Goal: Information Seeking & Learning: Learn about a topic

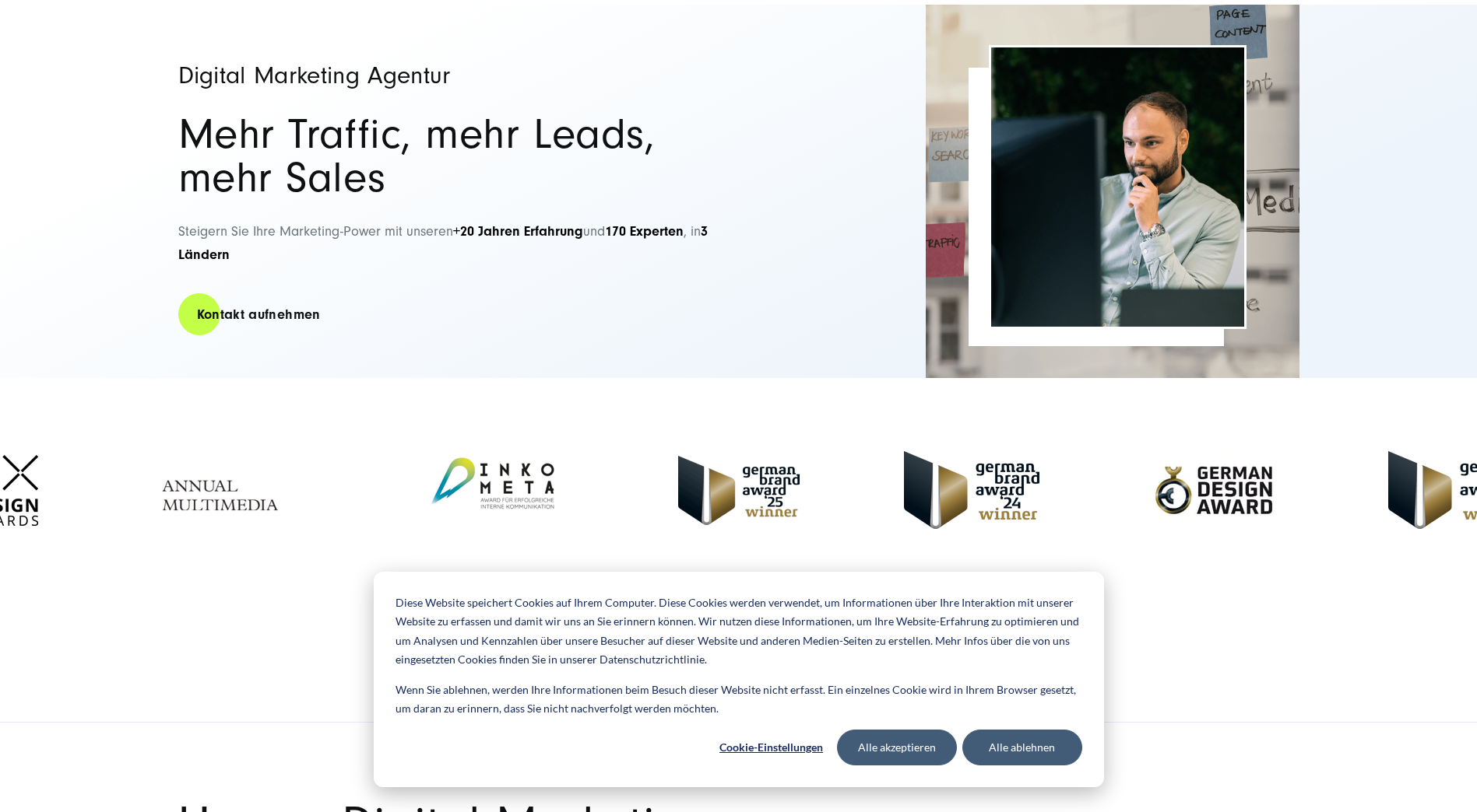
scroll to position [156, 0]
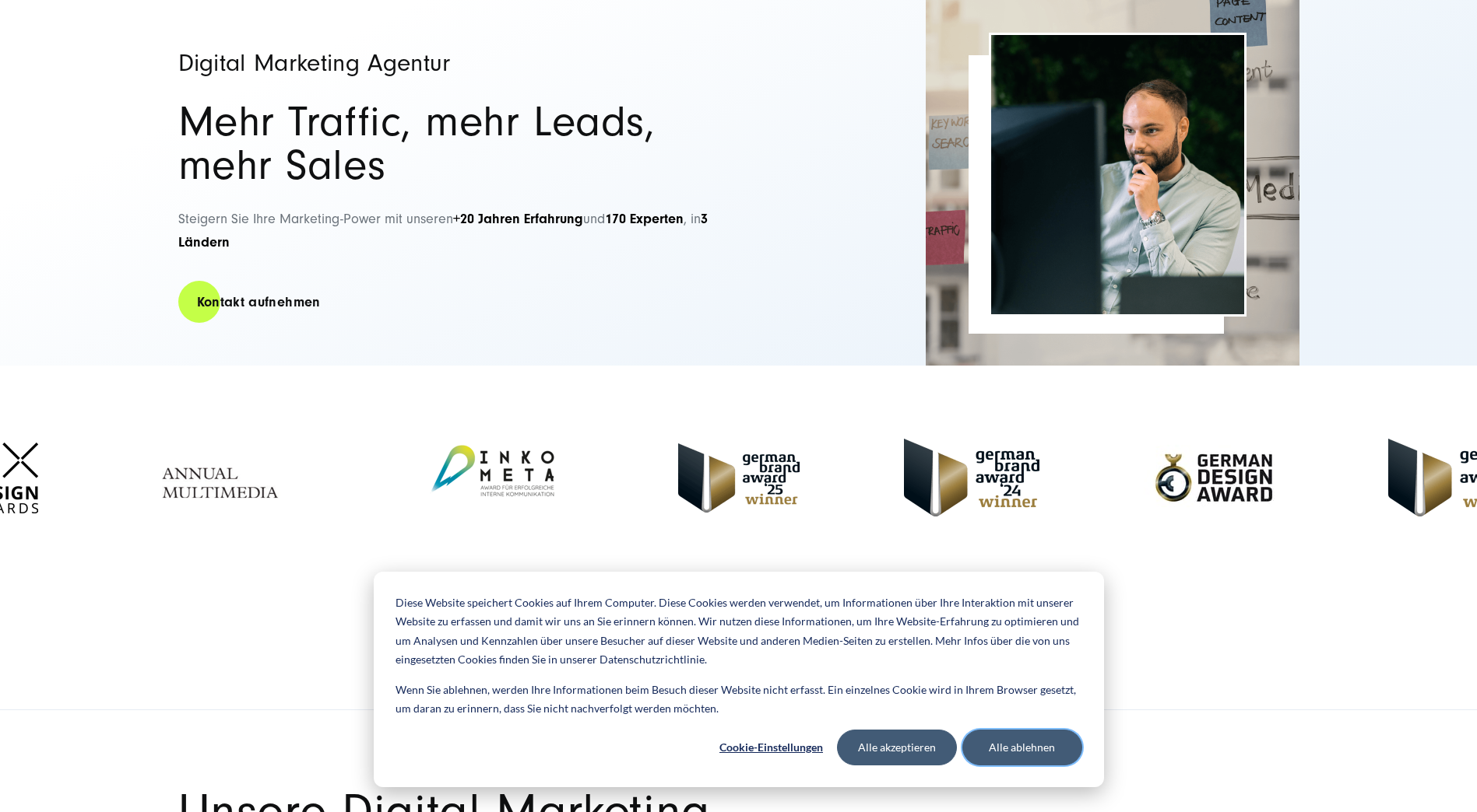
click at [1066, 748] on button "Alle ablehnen" at bounding box center [1022, 747] width 120 height 36
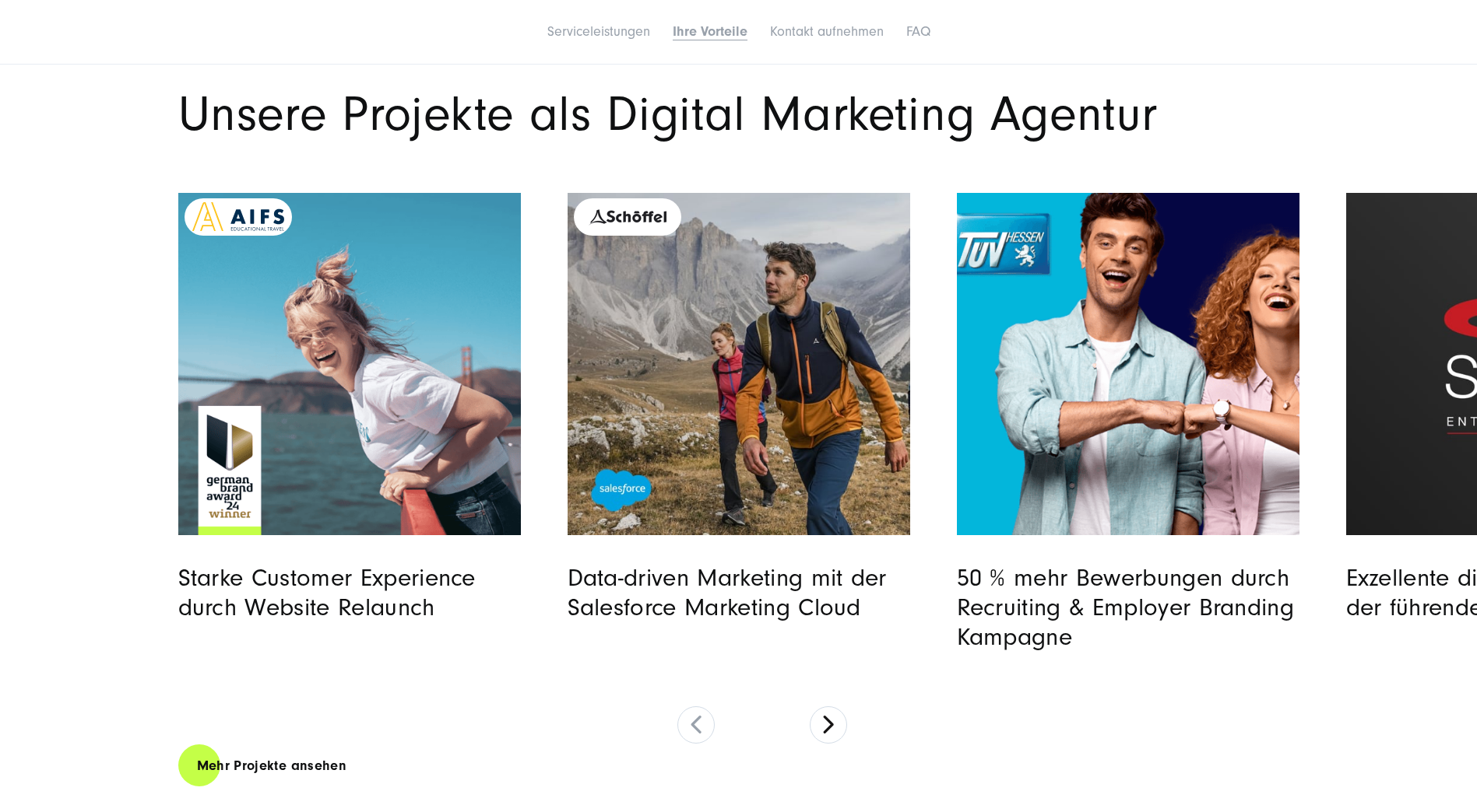
scroll to position [5552, 0]
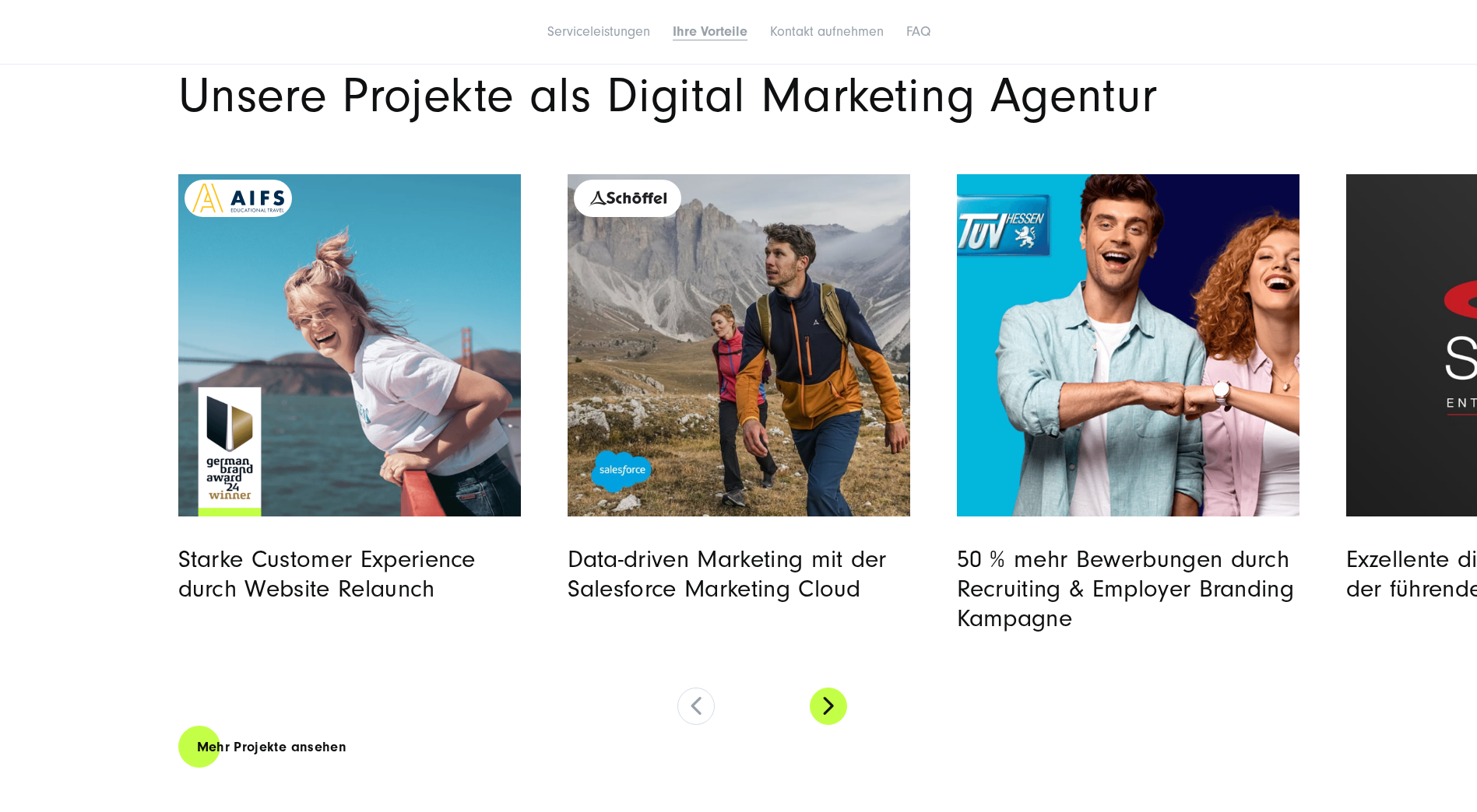
click at [834, 716] on button at bounding box center [829, 706] width 37 height 37
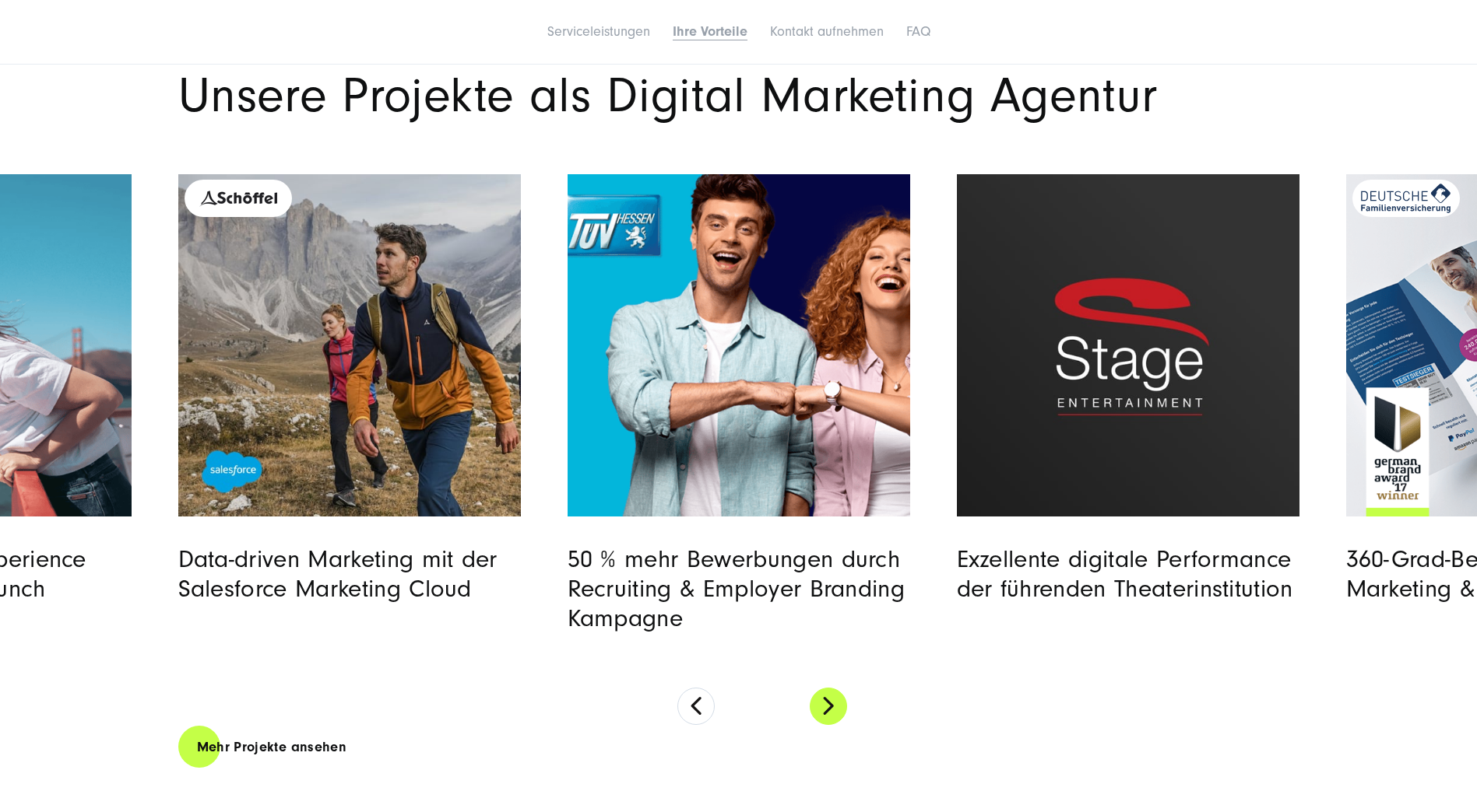
click at [834, 717] on button at bounding box center [829, 706] width 37 height 37
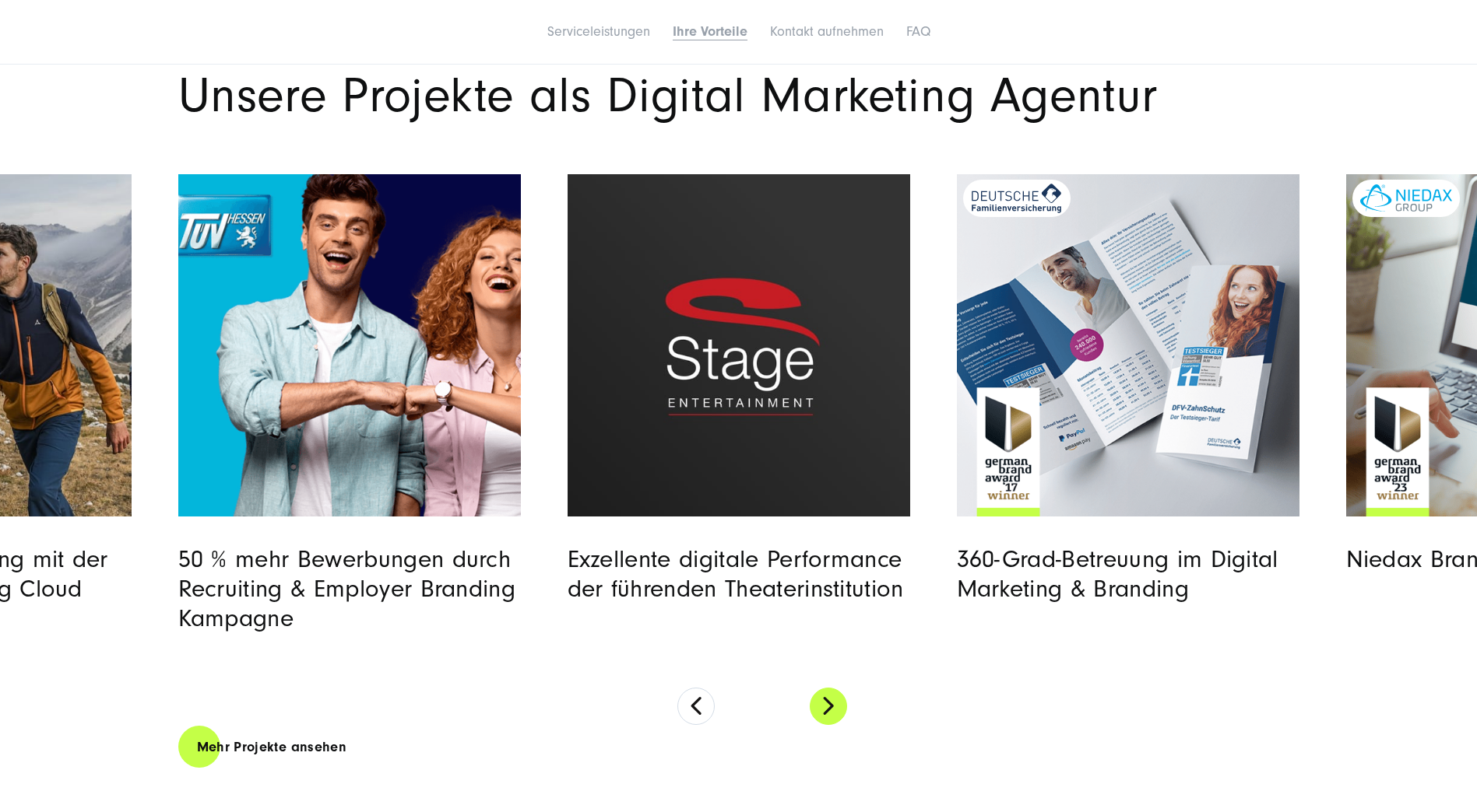
click at [834, 717] on button at bounding box center [829, 706] width 37 height 37
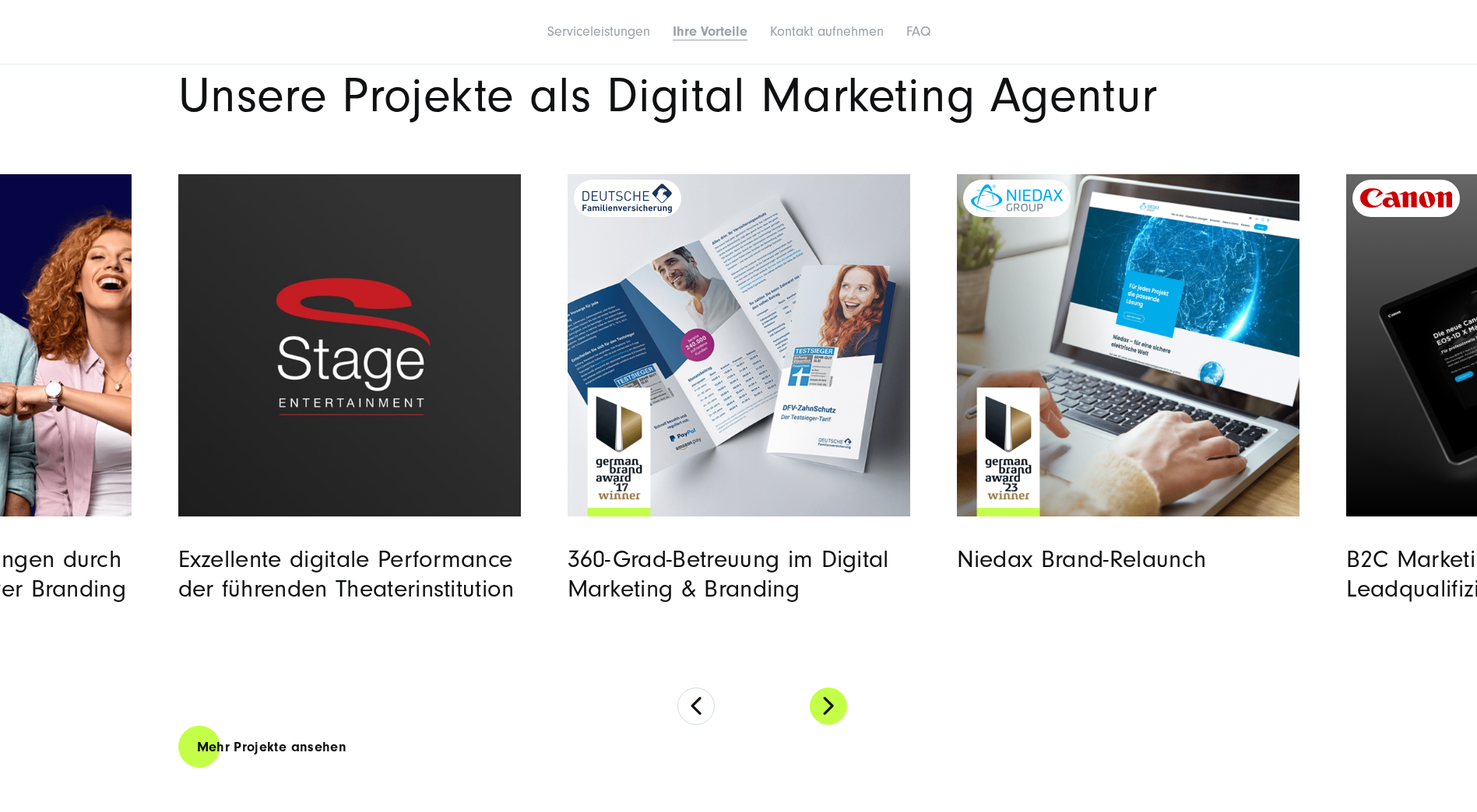
click at [830, 712] on button at bounding box center [829, 706] width 37 height 37
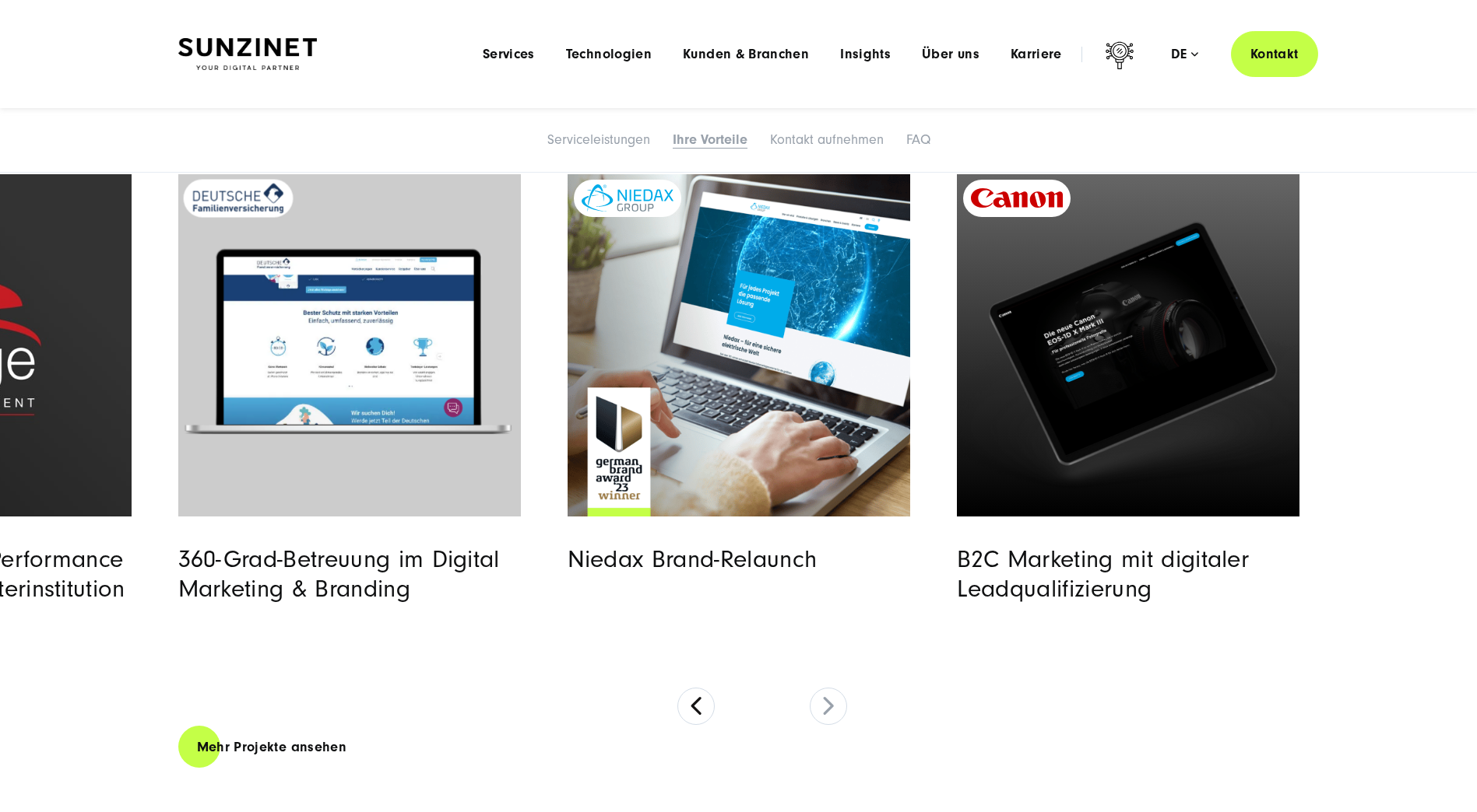
click at [352, 427] on image "Read full post: DFV | Digitale Transformation | SUNZINET" at bounding box center [348, 342] width 341 height 213
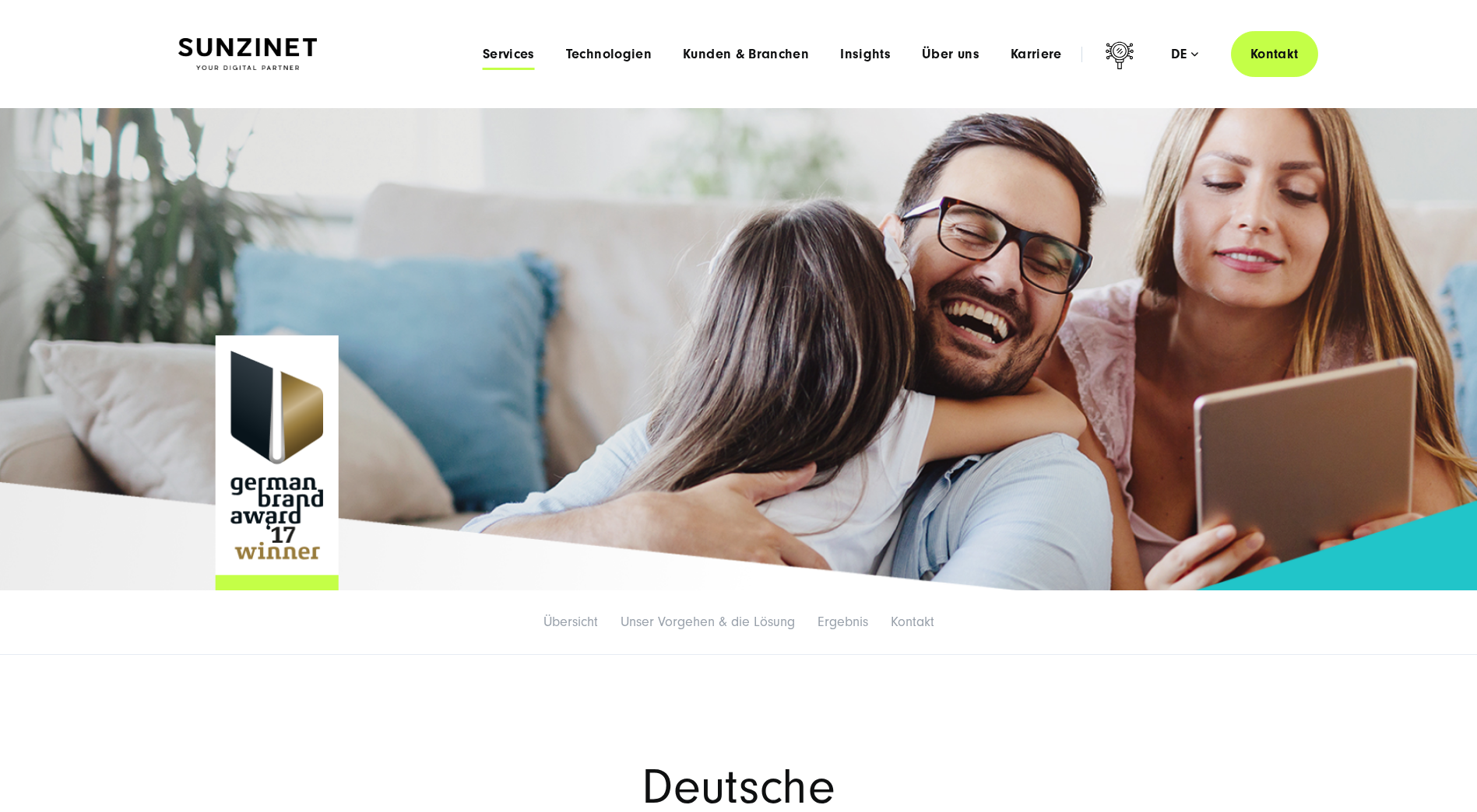
click at [521, 57] on span "Services" at bounding box center [509, 54] width 53 height 15
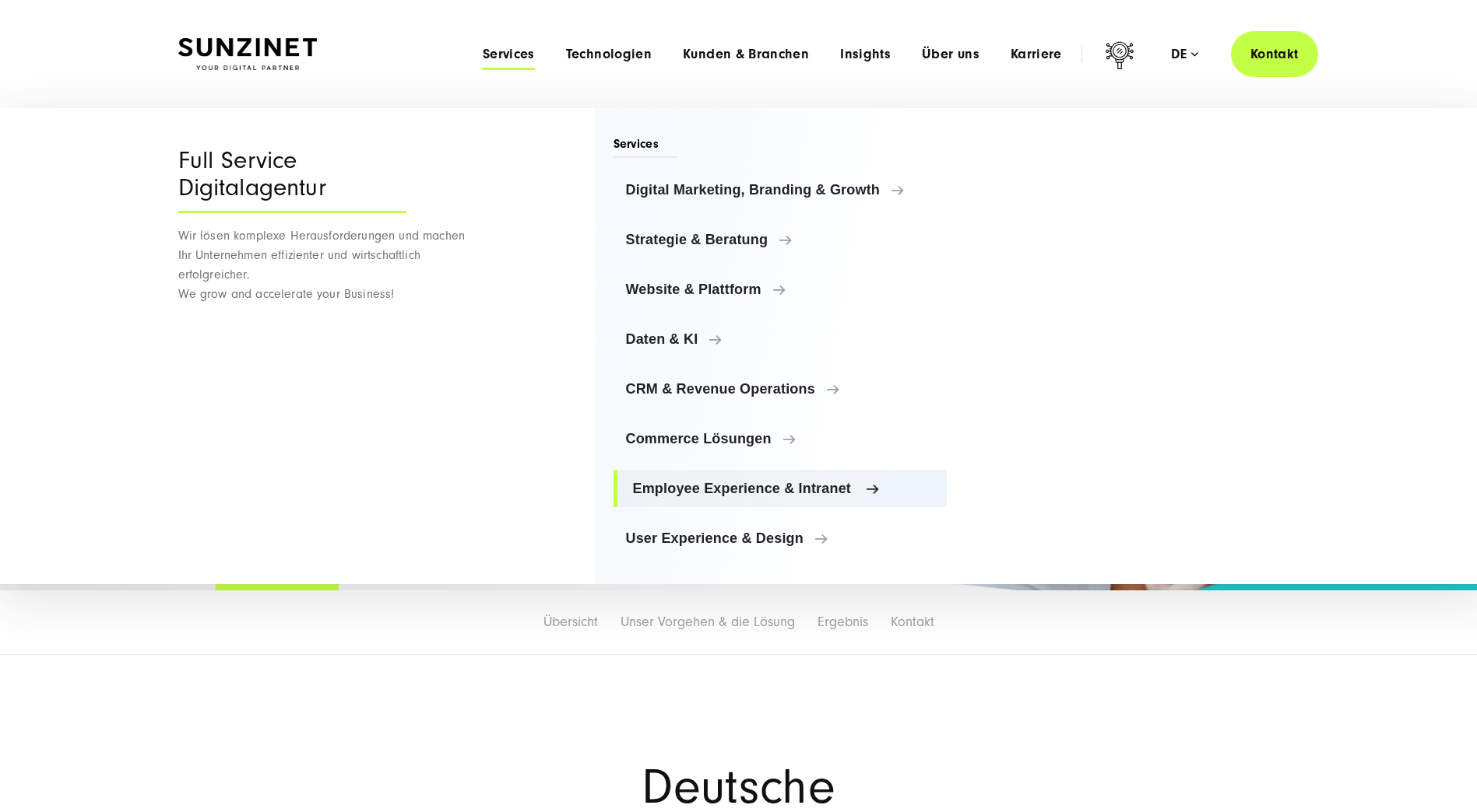
click at [707, 500] on link "Employee Experience & Intranet" at bounding box center [780, 489] width 334 height 37
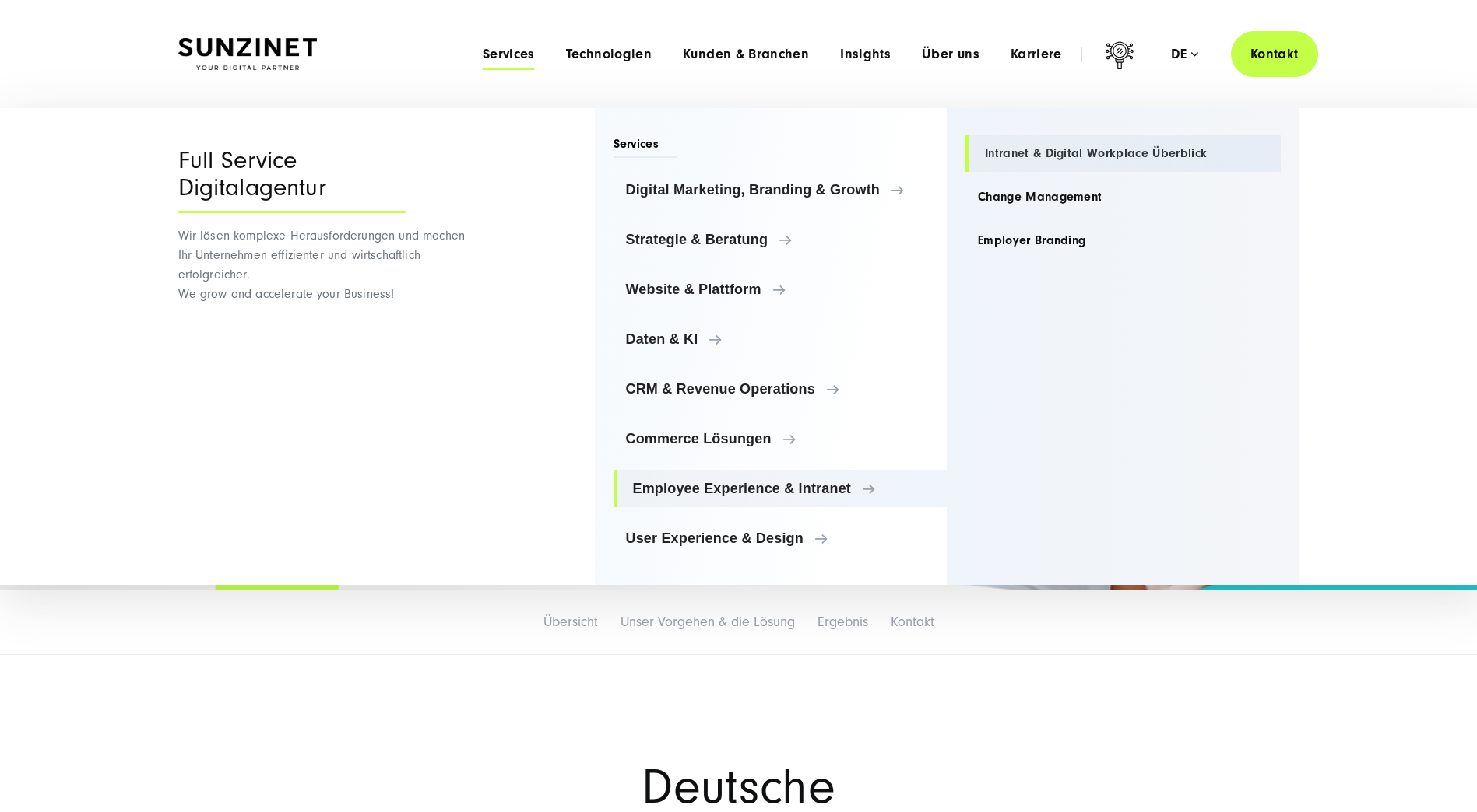
click at [1084, 145] on link "Intranet & Digital Workplace Überblick" at bounding box center [1123, 154] width 315 height 37
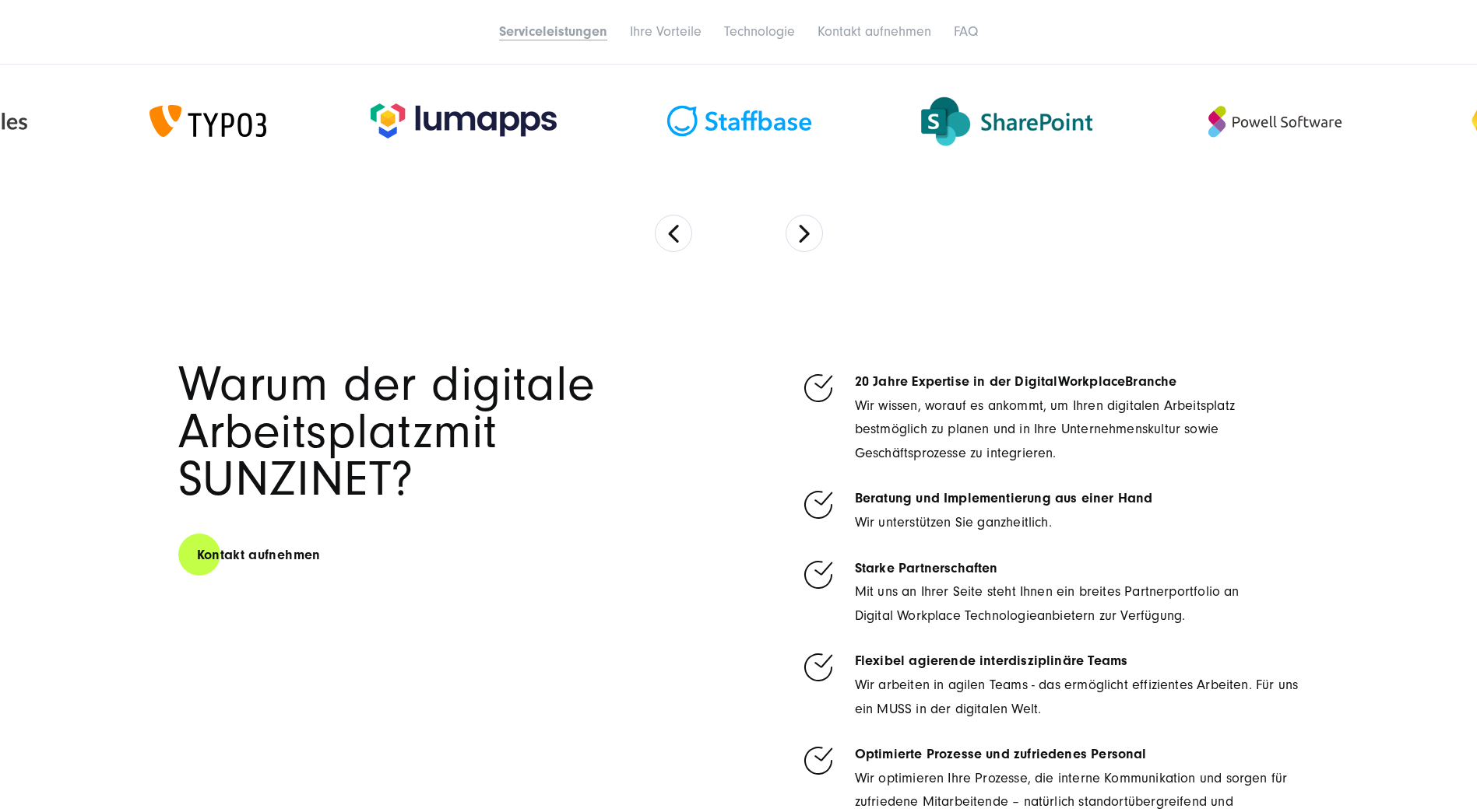
scroll to position [3434, 0]
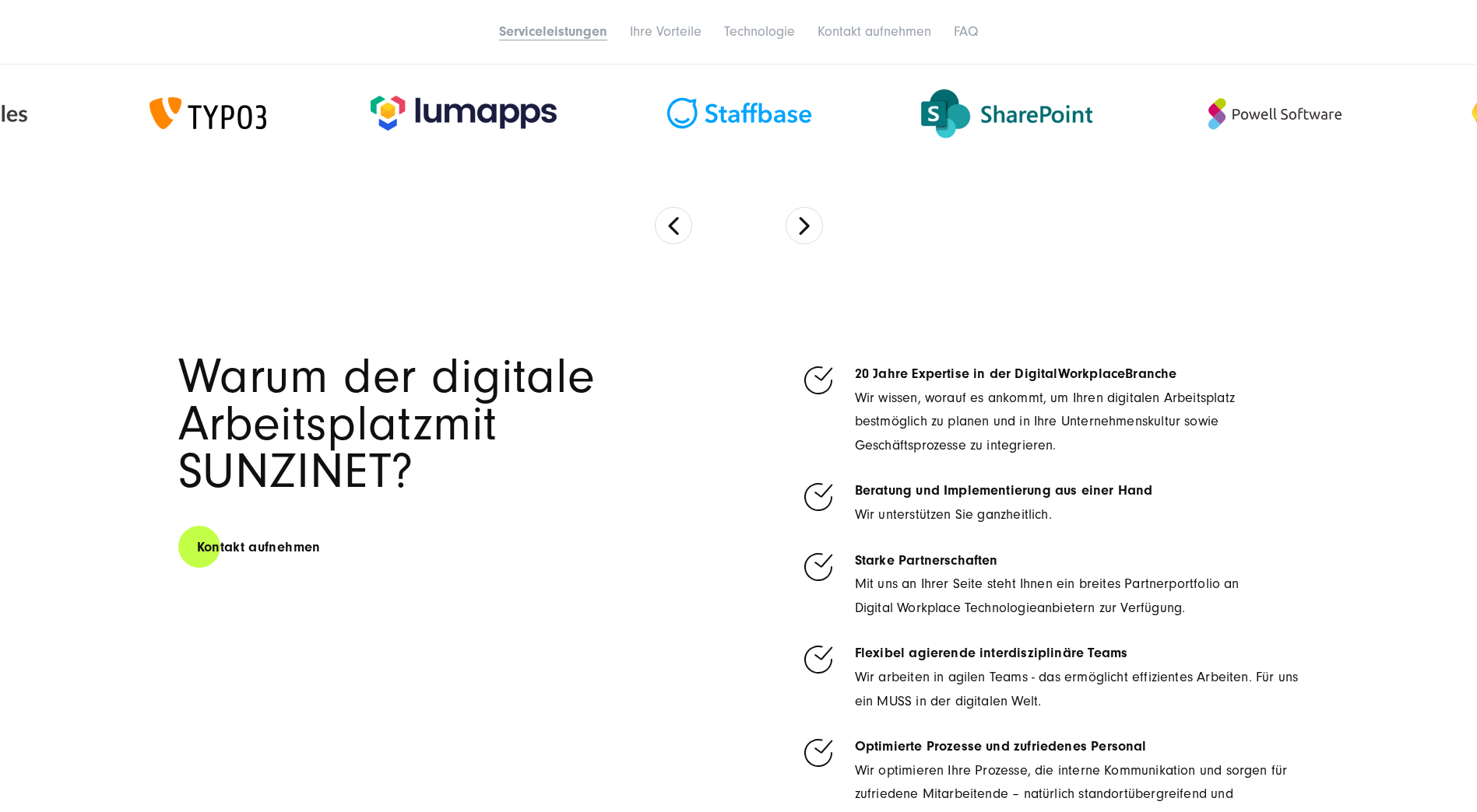
click at [830, 379] on li "20 Jahre Expertise in der Digital Workplace Branche Wir wissen, worauf es ankom…" at bounding box center [1049, 410] width 499 height 95
drag, startPoint x: 858, startPoint y: 374, endPoint x: 1060, endPoint y: 442, distance: 213.1
click at [1060, 442] on li "20 Jahre Expertise in der Digital Workplace Branche Wir wissen, worauf es ankom…" at bounding box center [1049, 410] width 499 height 95
drag, startPoint x: 1060, startPoint y: 442, endPoint x: 1064, endPoint y: 449, distance: 8.1
click at [1061, 449] on span at bounding box center [1058, 445] width 4 height 16
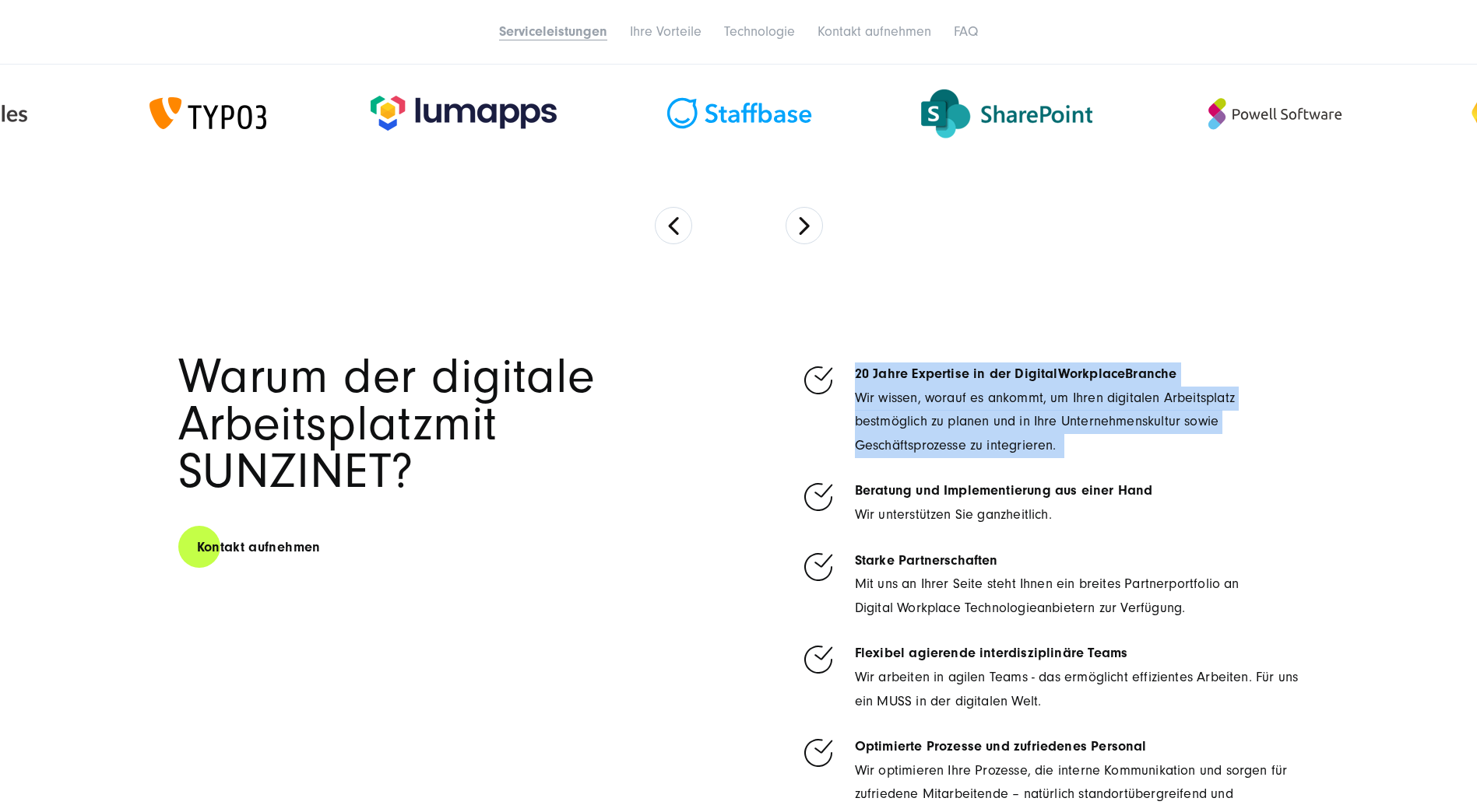
drag, startPoint x: 1064, startPoint y: 449, endPoint x: 865, endPoint y: 371, distance: 213.7
click at [865, 371] on li "20 Jahre Expertise in der Digital Workplace Branche Wir wissen, worauf es ankom…" at bounding box center [1049, 410] width 499 height 95
click at [1087, 457] on p "Wir wissen, worauf es ankommt, um Ihren digitalen Arbeitsplatz bestmöglich zu p…" at bounding box center [1078, 423] width 445 height 72
